Goal: Task Accomplishment & Management: Manage account settings

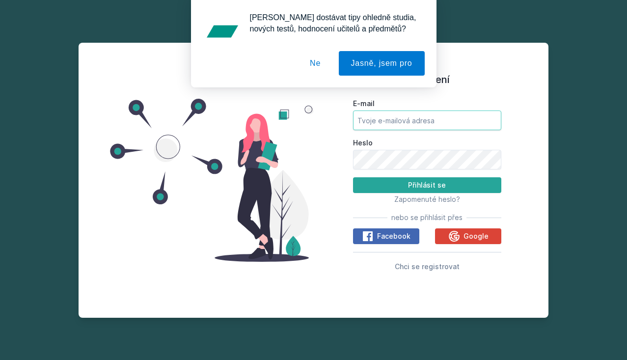
type input "[EMAIL_ADDRESS][DOMAIN_NAME]"
click at [426, 185] on button "Přihlásit se" at bounding box center [427, 185] width 149 height 16
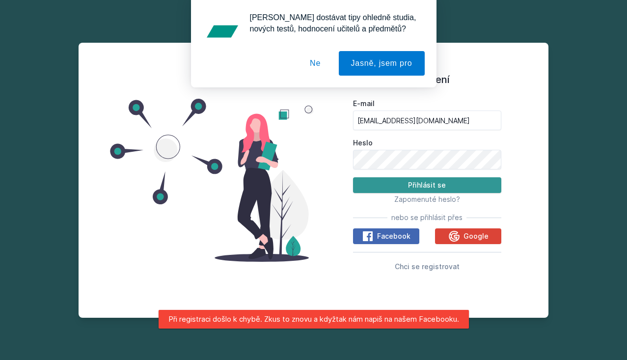
click at [396, 184] on button "Přihlásit se" at bounding box center [427, 185] width 149 height 16
click at [317, 55] on button "Ne" at bounding box center [314, 63] width 35 height 25
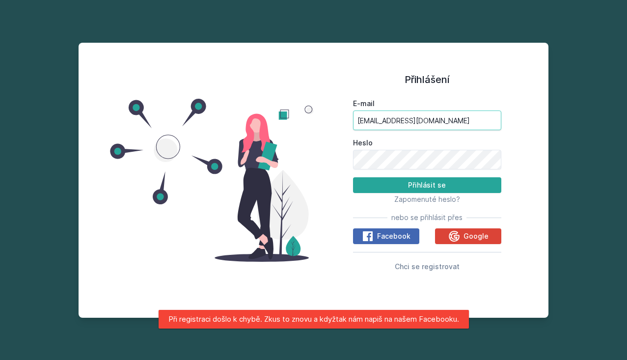
click at [433, 123] on input "[EMAIL_ADDRESS][DOMAIN_NAME]" at bounding box center [427, 120] width 149 height 20
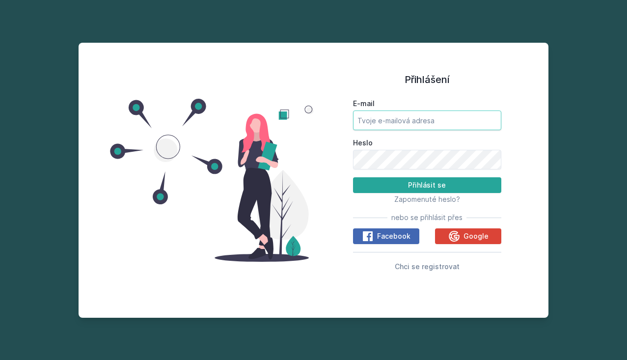
type input "[EMAIL_ADDRESS][DOMAIN_NAME]"
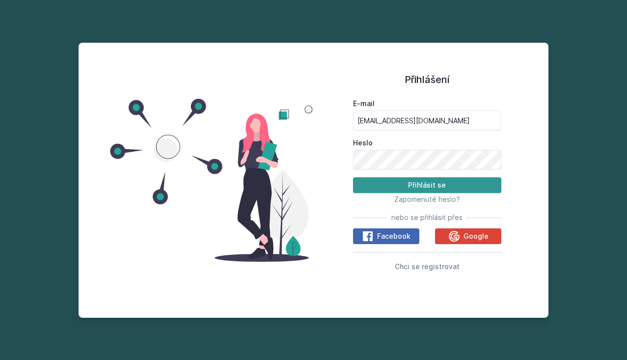
click at [404, 184] on button "Přihlásit se" at bounding box center [427, 185] width 149 height 16
click at [409, 184] on button "Přihlásit se" at bounding box center [427, 185] width 149 height 16
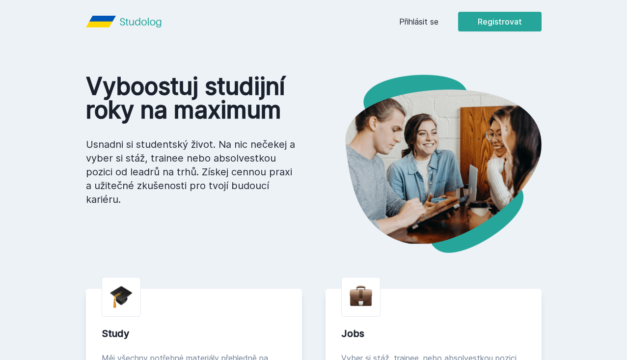
click at [424, 24] on link "Přihlásit se" at bounding box center [418, 22] width 39 height 12
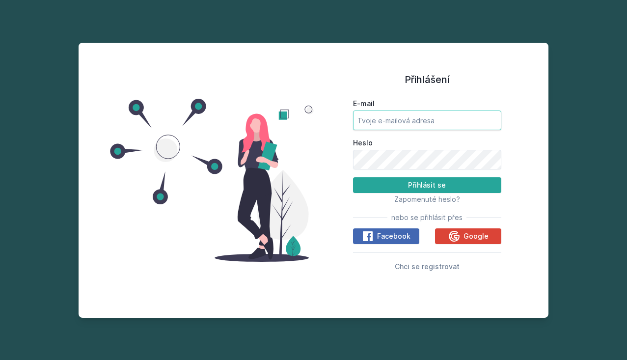
type input "[EMAIL_ADDRESS][DOMAIN_NAME]"
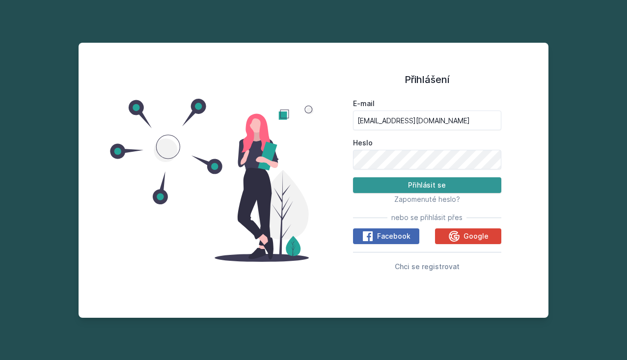
click at [398, 182] on button "Přihlásit se" at bounding box center [427, 185] width 149 height 16
